Goal: Book appointment/travel/reservation

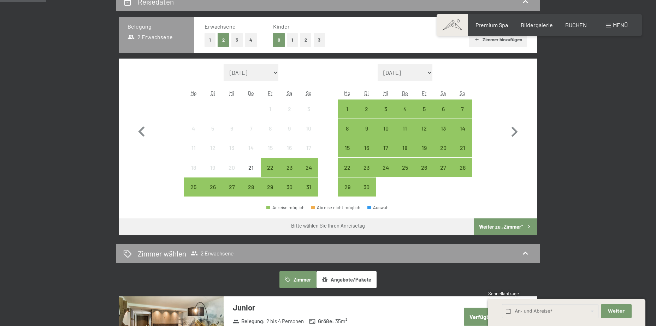
scroll to position [106, 0]
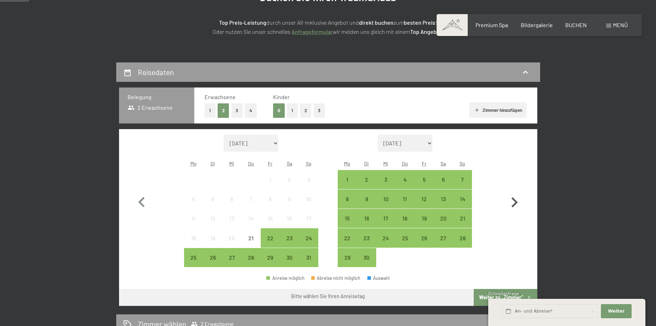
click at [510, 197] on icon "button" at bounding box center [514, 203] width 20 height 20
select select "[DATE]"
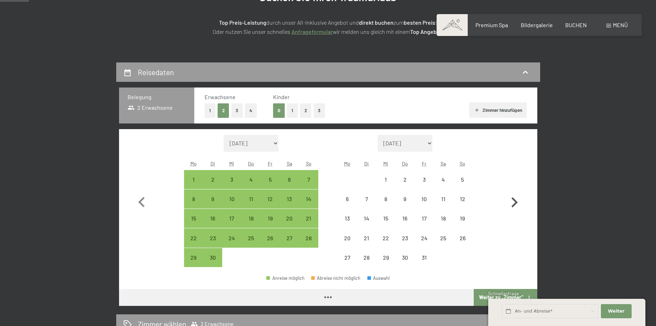
click at [510, 197] on icon "button" at bounding box center [514, 203] width 20 height 20
select select "[DATE]"
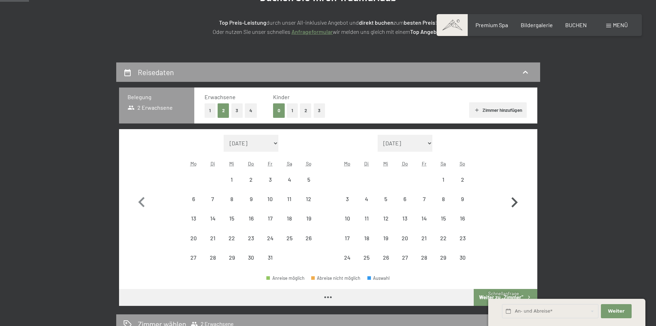
click at [510, 197] on icon "button" at bounding box center [514, 203] width 20 height 20
select select "[DATE]"
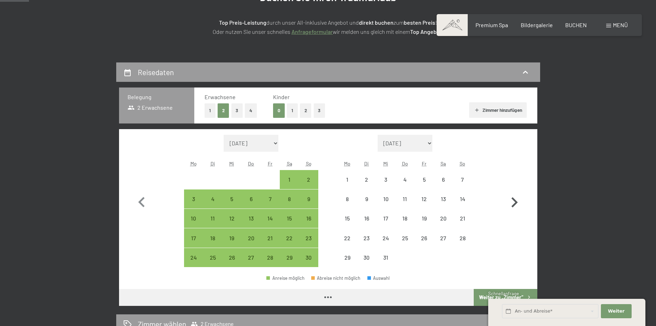
select select "[DATE]"
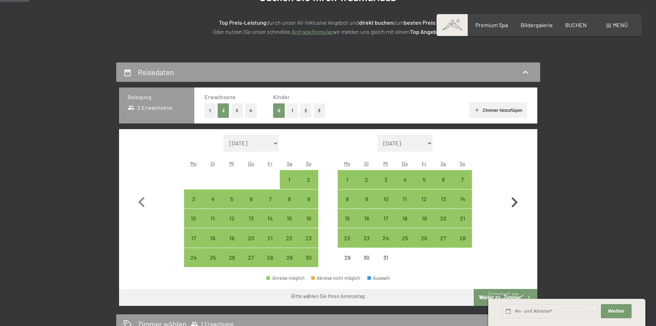
click at [510, 197] on icon "button" at bounding box center [514, 203] width 20 height 20
select select "[DATE]"
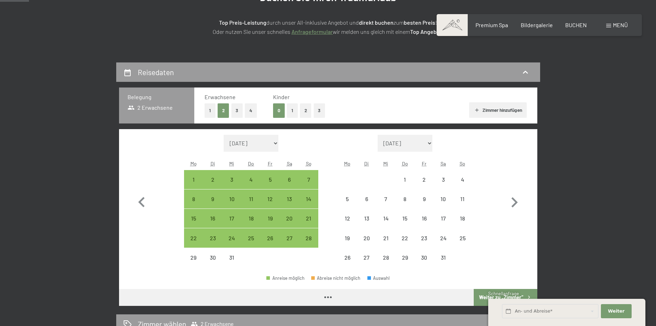
select select "[DATE]"
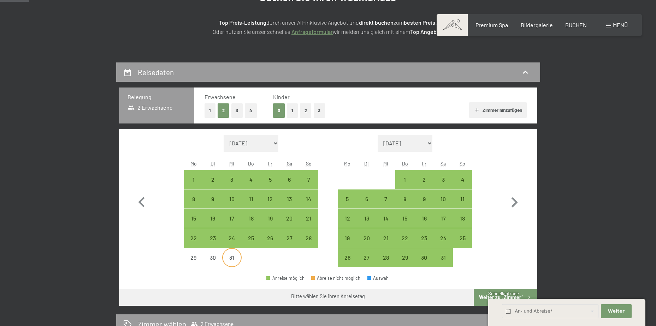
click at [233, 261] on div "31" at bounding box center [232, 264] width 18 height 18
select select "[DATE]"
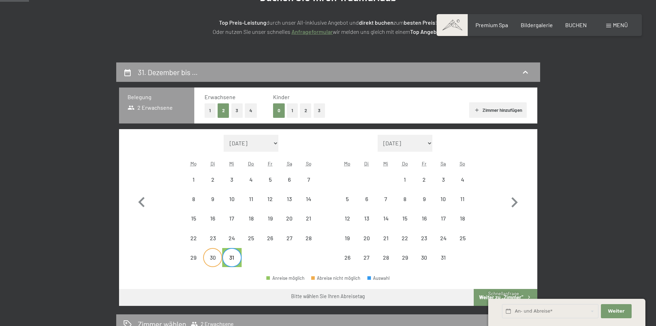
click at [214, 261] on div "30" at bounding box center [213, 264] width 18 height 18
select select "[DATE]"
click at [421, 178] on div "2" at bounding box center [424, 186] width 18 height 18
select select "[DATE]"
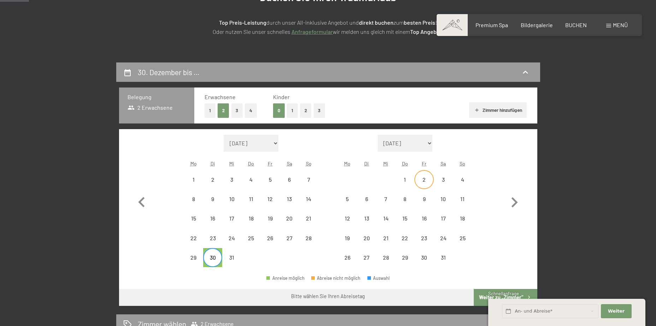
select select "[DATE]"
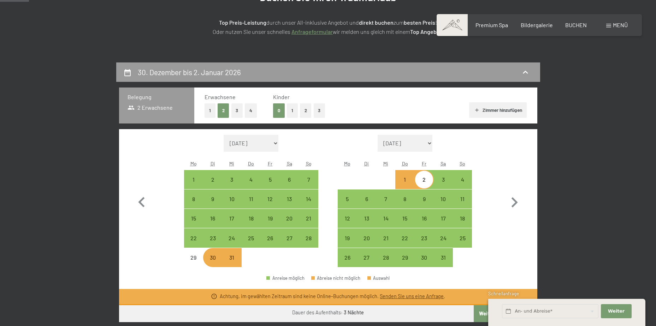
click at [233, 259] on div "31" at bounding box center [232, 264] width 18 height 18
select select "[DATE]"
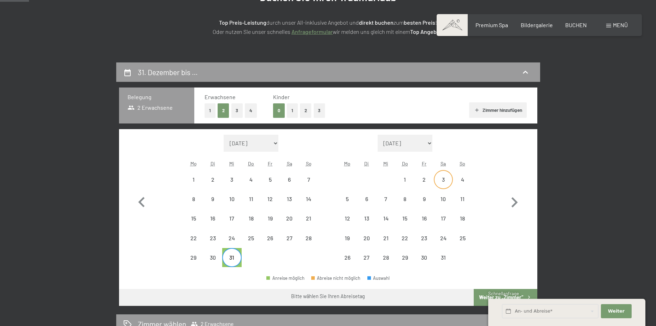
click at [438, 177] on div "3" at bounding box center [443, 186] width 18 height 18
select select "[DATE]"
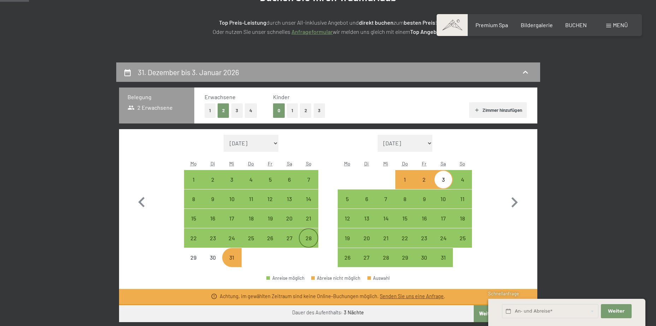
click at [306, 240] on div "28" at bounding box center [309, 245] width 18 height 18
select select "[DATE]"
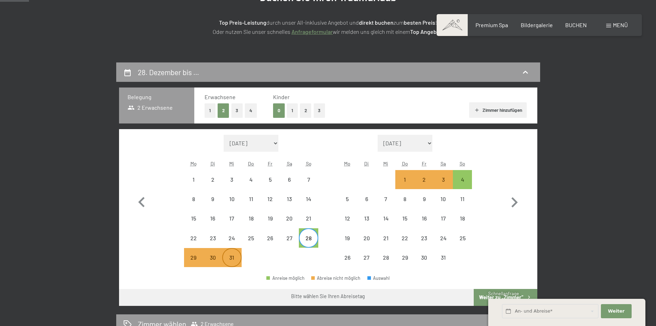
click at [233, 259] on div "31" at bounding box center [232, 264] width 18 height 18
select select "[DATE]"
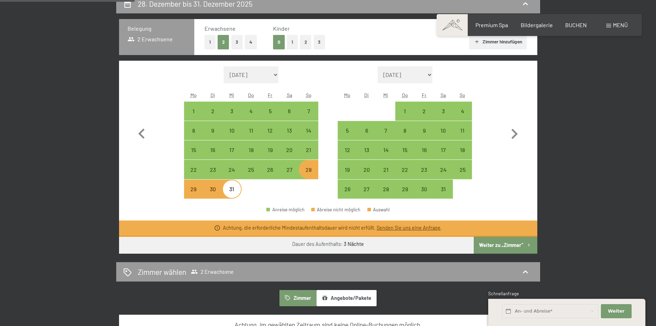
scroll to position [177, 0]
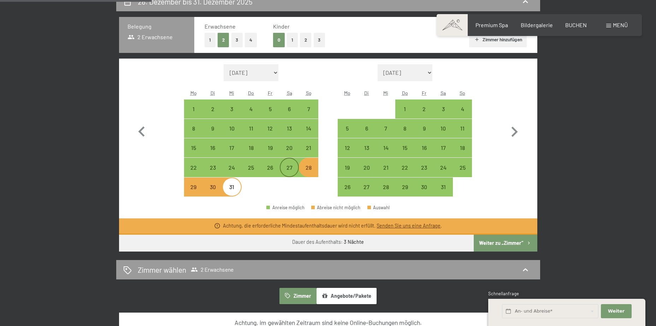
click at [287, 167] on div "27" at bounding box center [289, 174] width 18 height 18
select select "[DATE]"
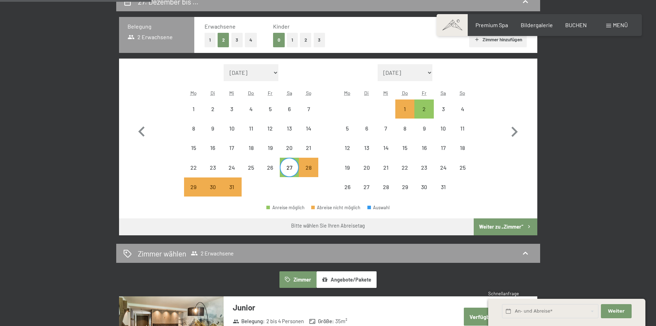
click at [300, 193] on div at bounding box center [308, 187] width 19 height 19
click at [197, 192] on div "29" at bounding box center [194, 193] width 18 height 18
select select "[DATE]"
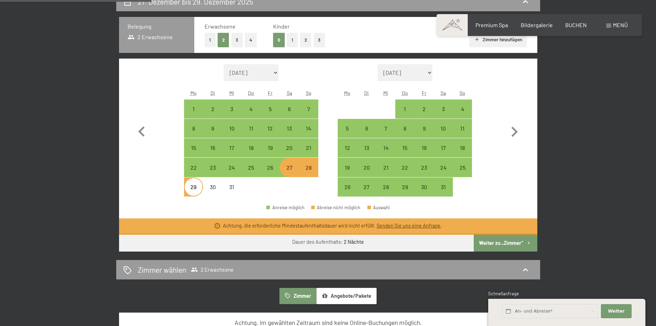
click at [627, 159] on div "27. Dezember bis 29. Dezember 2025 Belegung 2 Erwachsene Erwachsene 1 2 3 4 Kin…" at bounding box center [328, 213] width 656 height 442
click at [402, 111] on div "1" at bounding box center [405, 115] width 18 height 18
select select "[DATE]"
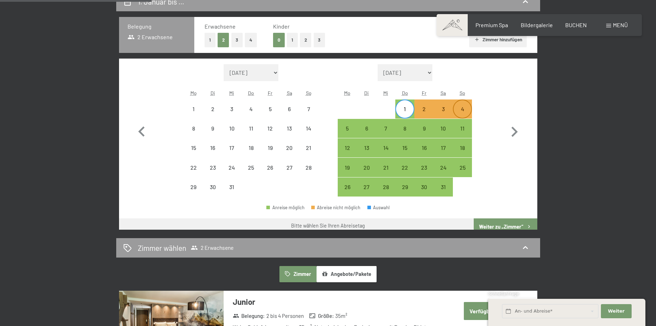
click at [464, 111] on div "4" at bounding box center [463, 115] width 18 height 18
select select "[DATE]"
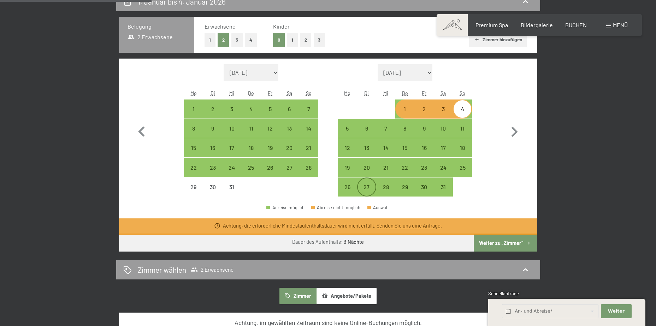
click at [360, 181] on div "27" at bounding box center [367, 187] width 18 height 18
select select "[DATE]"
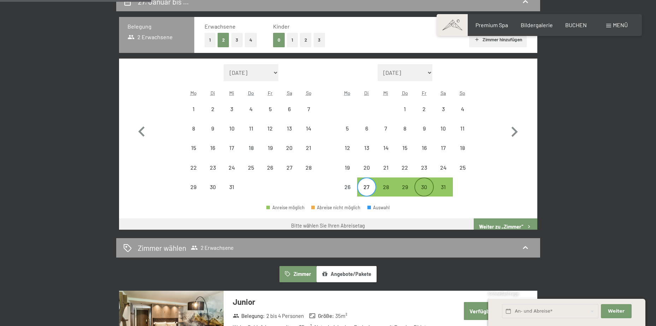
click at [416, 185] on div "30" at bounding box center [424, 193] width 18 height 18
select select "[DATE]"
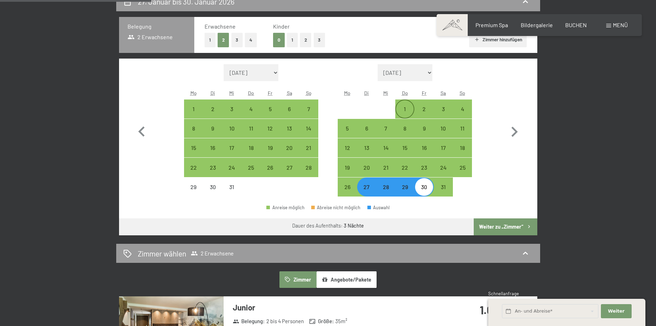
click at [408, 112] on div "1" at bounding box center [405, 115] width 18 height 18
select select "[DATE]"
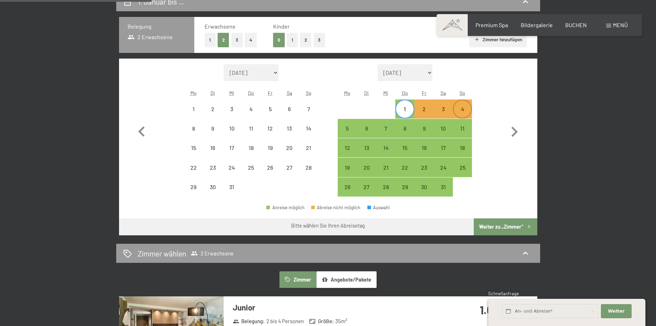
click at [464, 108] on div "4" at bounding box center [463, 115] width 18 height 18
select select "[DATE]"
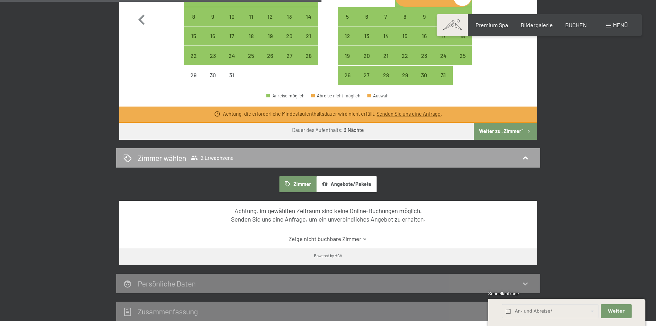
scroll to position [424, 0]
